Goal: Task Accomplishment & Management: Manage account settings

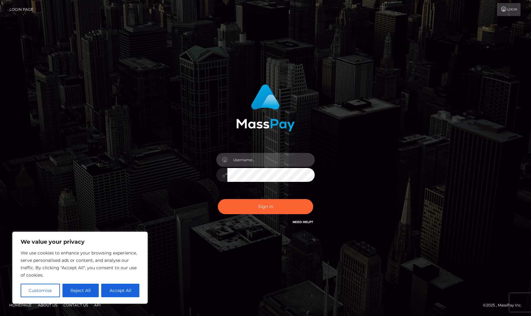
type input "missangelgia@proton.me"
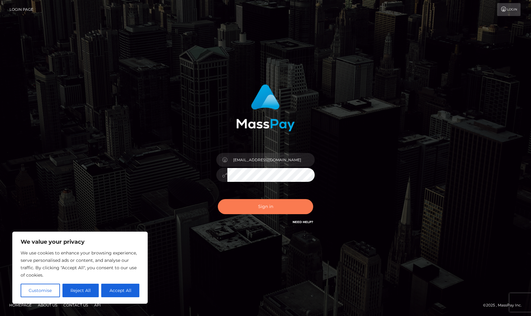
click at [256, 204] on button "Sign in" at bounding box center [265, 206] width 95 height 15
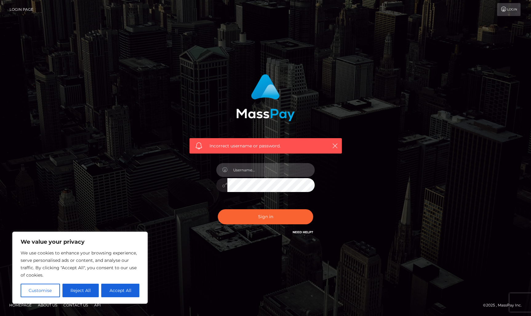
type input "[EMAIL_ADDRESS][DOMAIN_NAME]"
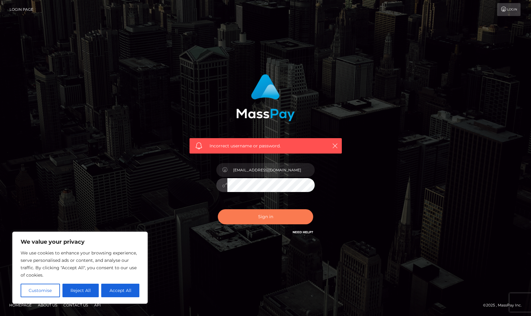
click at [286, 219] on button "Sign in" at bounding box center [265, 216] width 95 height 15
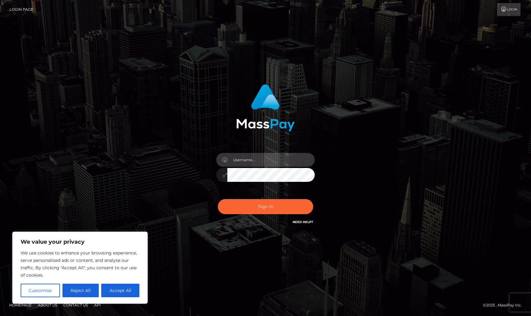
type input "[EMAIL_ADDRESS][DOMAIN_NAME]"
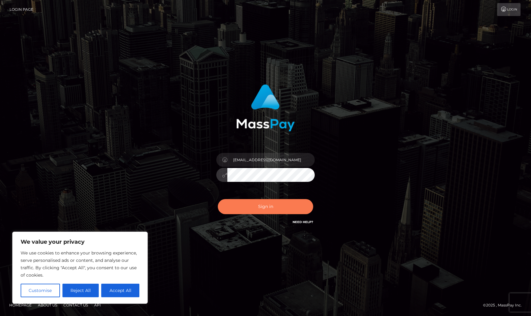
click at [268, 209] on button "Sign in" at bounding box center [265, 206] width 95 height 15
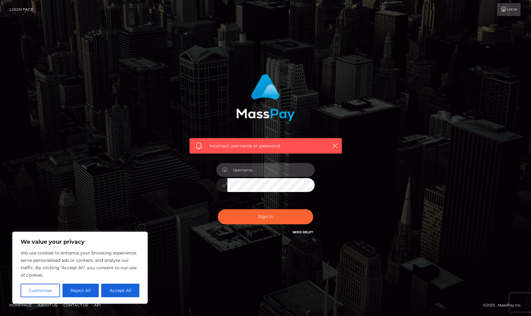
type input "missangelgia@proton.me"
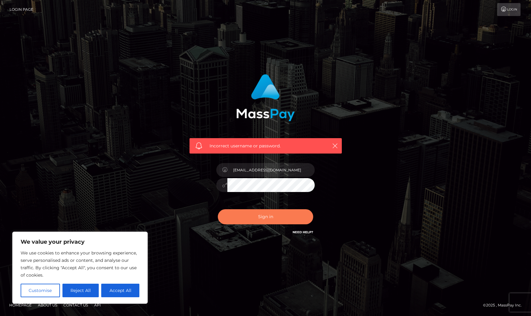
click at [281, 217] on button "Sign in" at bounding box center [265, 216] width 95 height 15
click at [319, 168] on div "Incorrect username or password." at bounding box center [265, 154] width 161 height 171
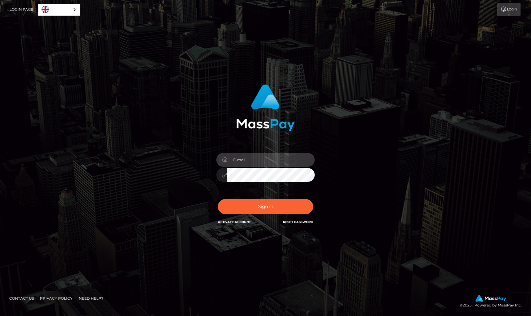
type input "[EMAIL_ADDRESS][DOMAIN_NAME]"
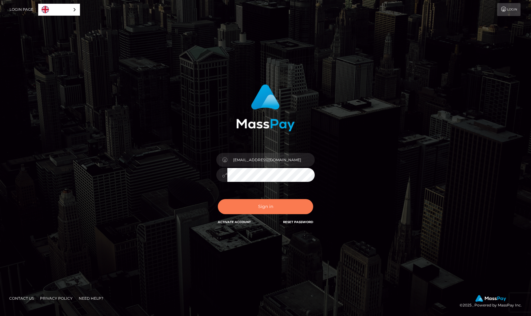
click at [272, 210] on button "Sign in" at bounding box center [265, 206] width 95 height 15
